Goal: Transaction & Acquisition: Purchase product/service

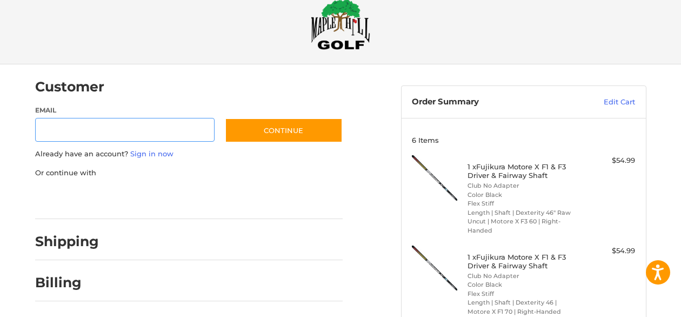
scroll to position [23, 0]
click at [152, 152] on link "Sign in now" at bounding box center [151, 153] width 43 height 9
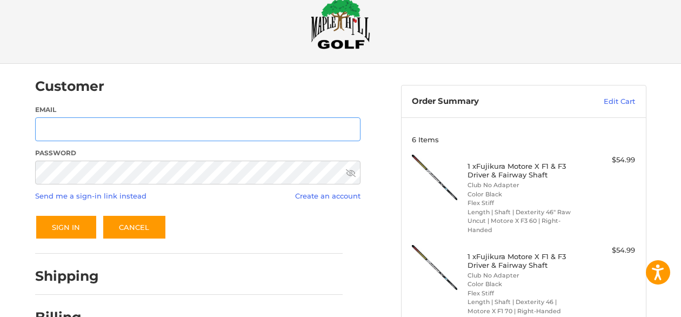
click at [51, 126] on input "Email" at bounding box center [198, 129] width 326 height 24
type input "**********"
click at [66, 236] on button "Sign In" at bounding box center [66, 227] width 62 height 25
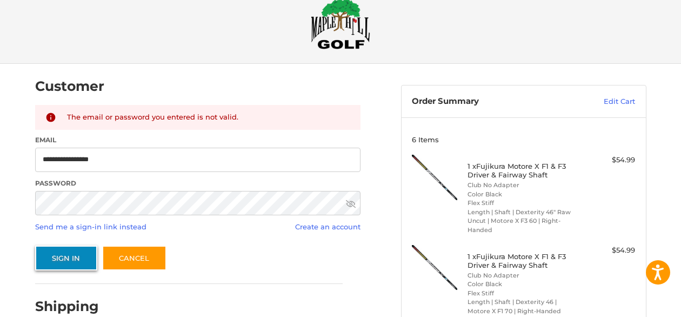
click at [68, 259] on button "Sign In" at bounding box center [66, 257] width 62 height 25
click at [70, 257] on button "Sign In" at bounding box center [66, 257] width 62 height 25
click at [63, 258] on button "Sign In" at bounding box center [66, 257] width 62 height 25
click at [69, 255] on button "Sign In" at bounding box center [66, 257] width 62 height 25
click at [67, 259] on button "Sign In" at bounding box center [66, 257] width 62 height 25
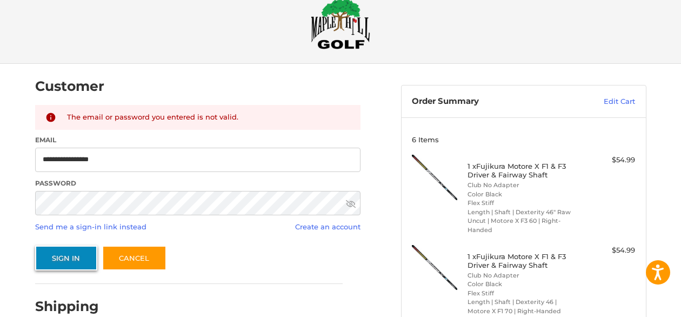
click at [70, 252] on button "Sign In" at bounding box center [66, 257] width 62 height 25
click at [70, 254] on button "Sign In" at bounding box center [66, 257] width 62 height 25
click at [64, 256] on button "Sign In" at bounding box center [66, 257] width 62 height 25
click at [72, 255] on button "Sign In" at bounding box center [66, 257] width 62 height 25
click at [67, 258] on button "Sign In" at bounding box center [66, 257] width 62 height 25
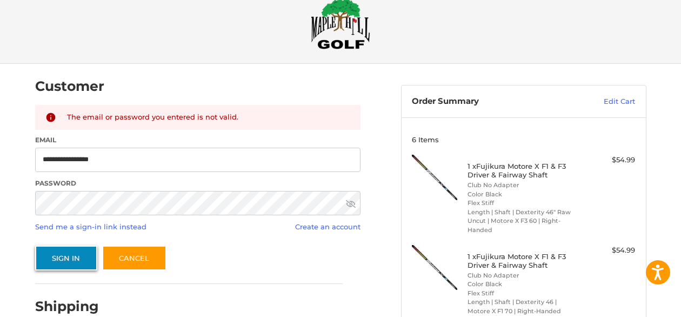
click at [71, 258] on button "Sign In" at bounding box center [66, 257] width 62 height 25
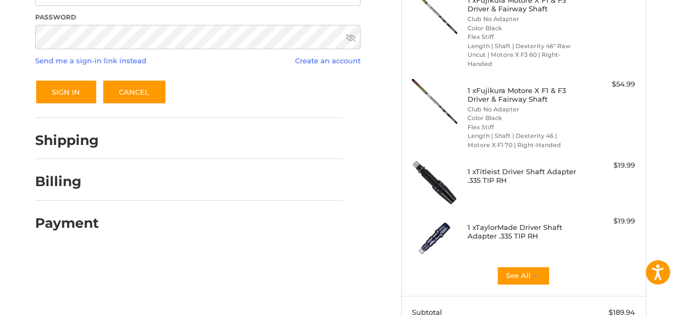
scroll to position [196, 0]
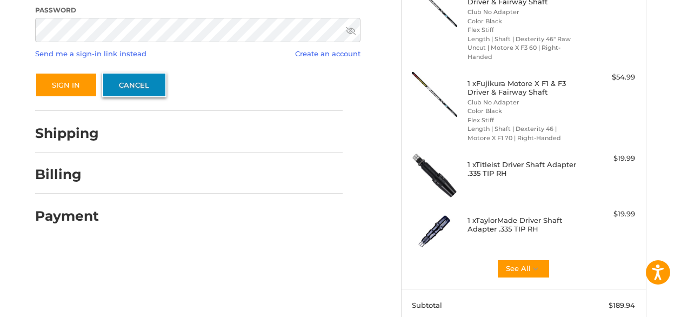
click at [129, 78] on link "Cancel" at bounding box center [134, 84] width 64 height 25
